Goal: Task Accomplishment & Management: Use online tool/utility

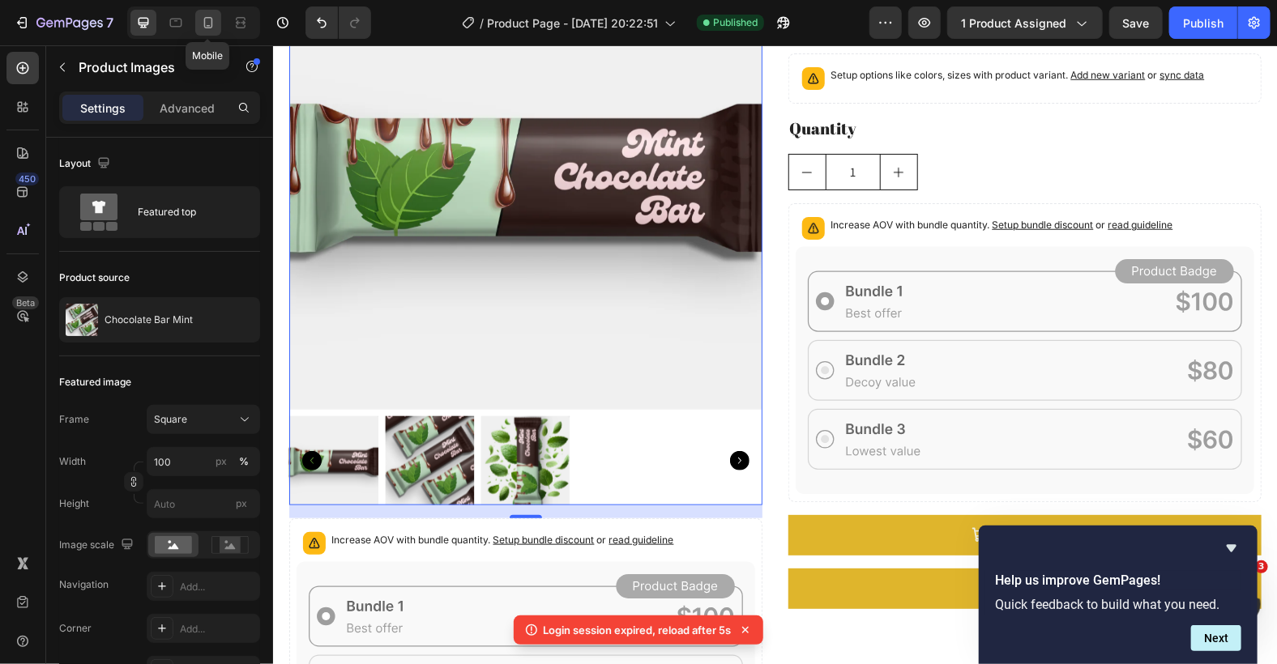
scroll to position [215, 0]
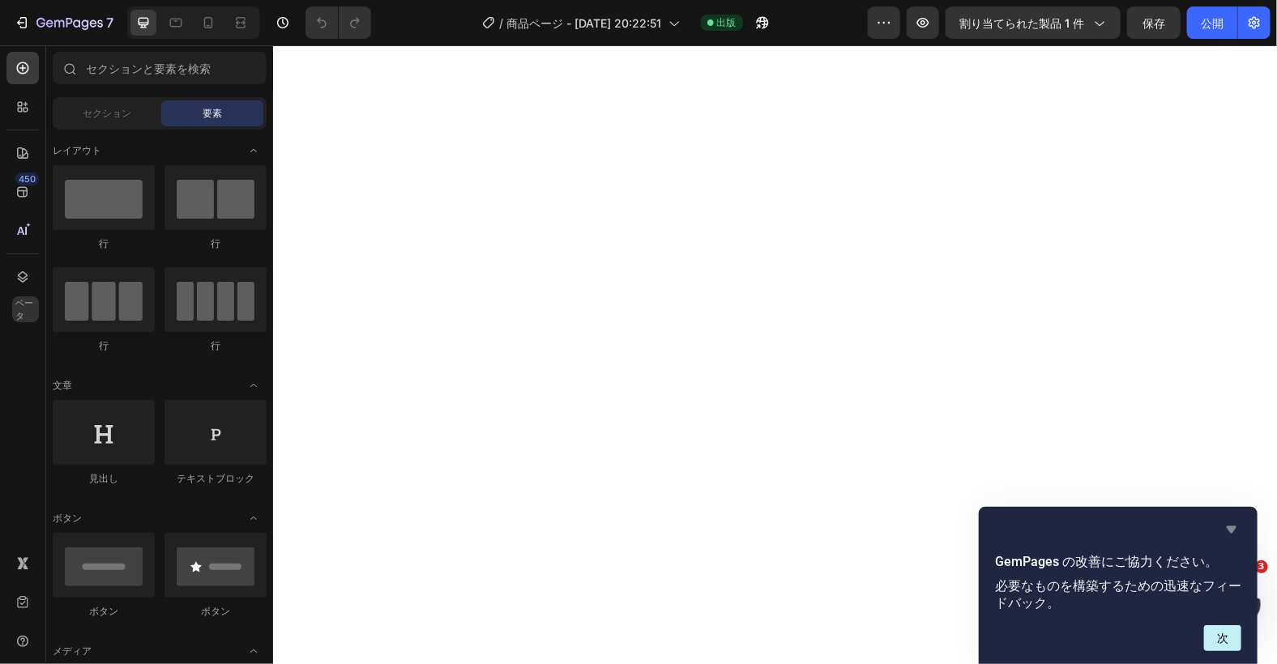
click at [1233, 527] on icon "アンケートを非表示" at bounding box center [1231, 530] width 10 height 7
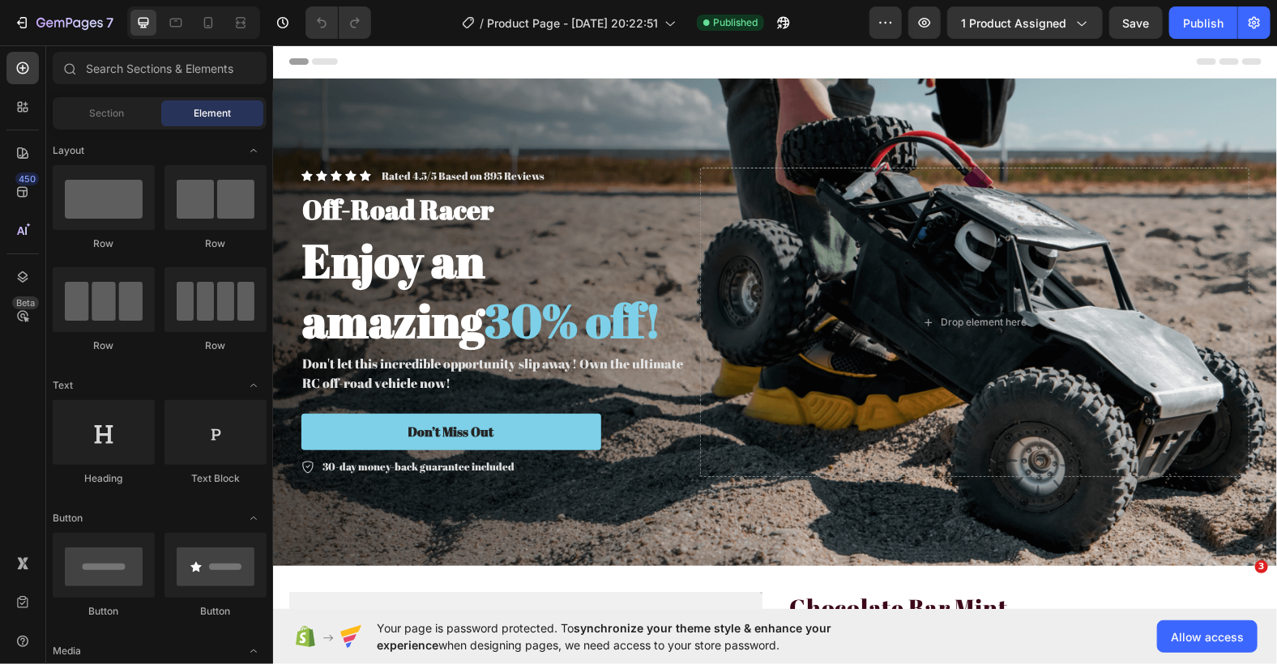
click at [1201, 654] on div "Your page is password protected. To synchronize your theme style & enhance your…" at bounding box center [775, 636] width 1004 height 55
click at [1204, 633] on span "Allow access" at bounding box center [1207, 637] width 73 height 17
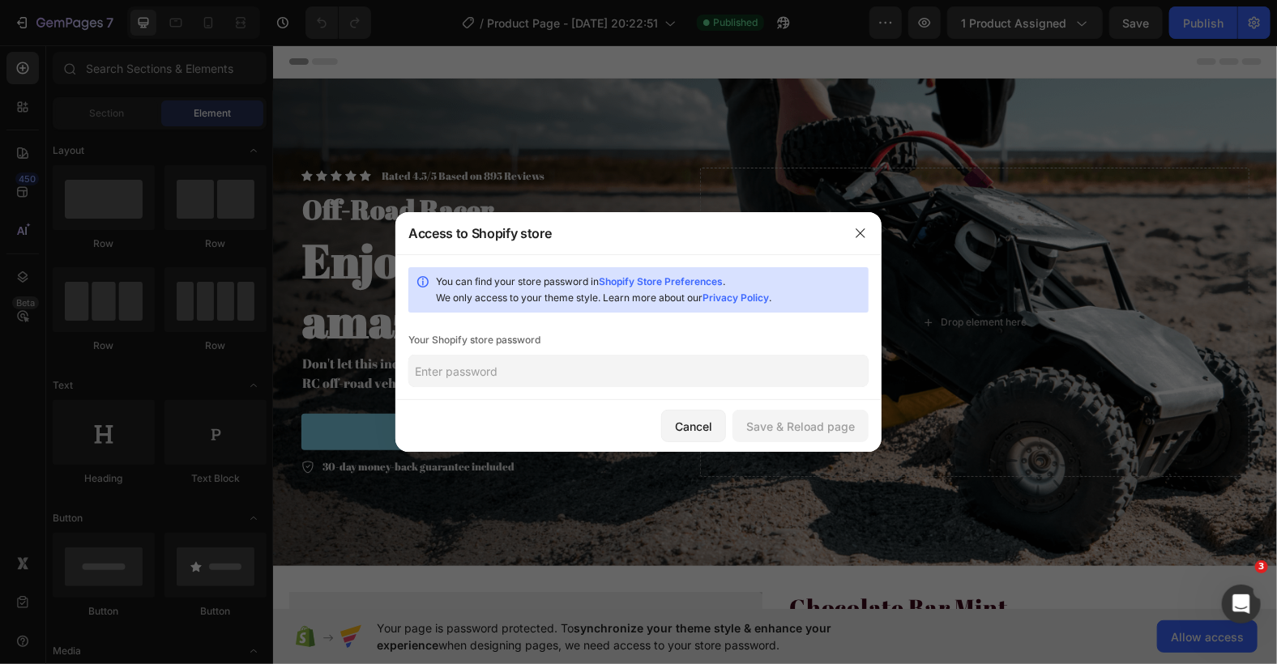
click at [509, 368] on input "text" at bounding box center [638, 371] width 460 height 32
type input "emma"
click at [799, 427] on div "Save & Reload page" at bounding box center [800, 426] width 109 height 17
